Goal: Check status: Check status

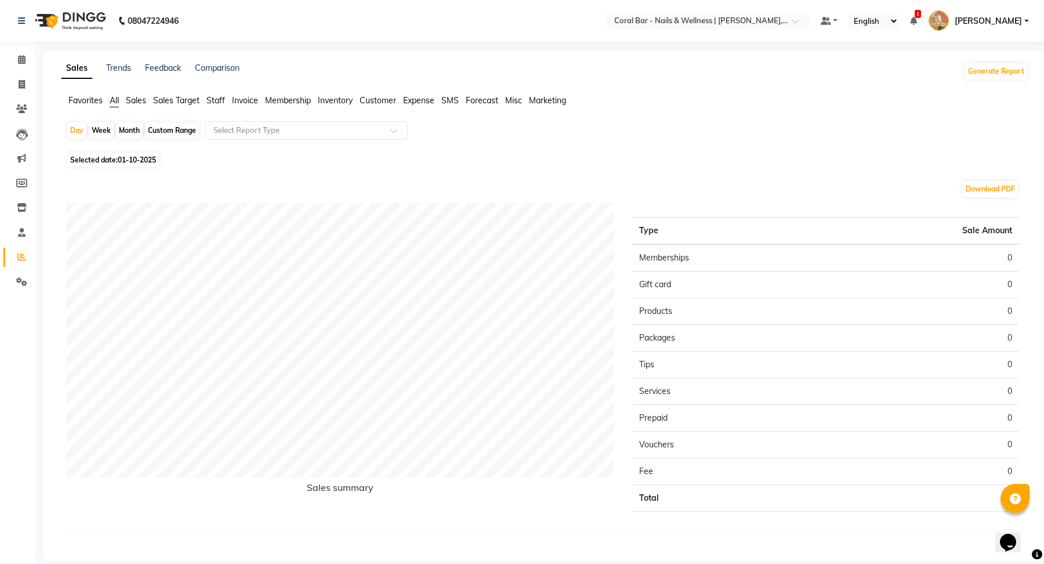
click at [125, 133] on div "Month" at bounding box center [129, 130] width 27 height 16
select select "10"
select select "2025"
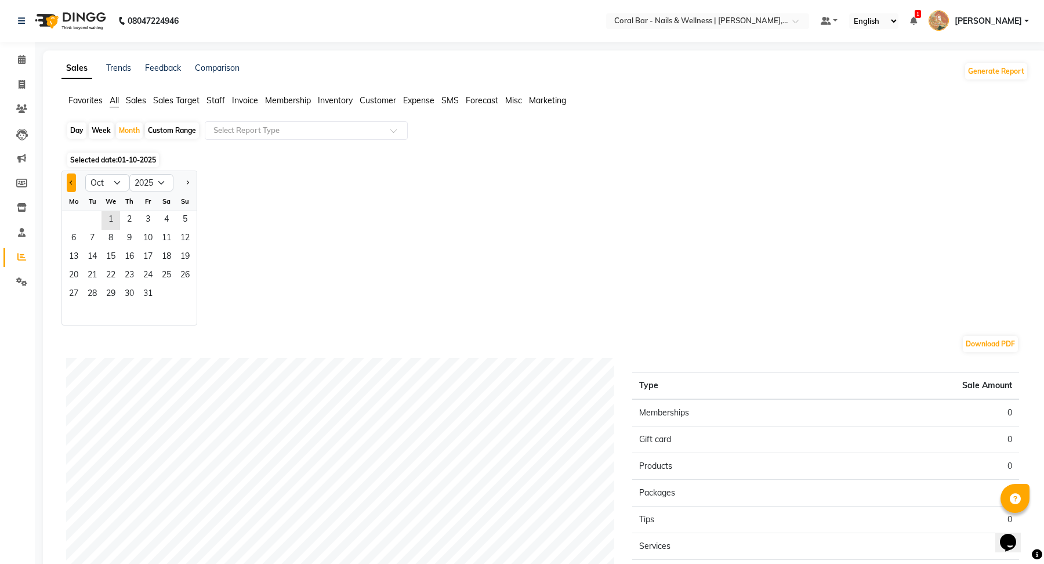
click at [75, 184] on button "Previous month" at bounding box center [71, 182] width 9 height 19
select select "9"
click at [75, 214] on span "1" at bounding box center [73, 220] width 19 height 19
